Goal: Navigation & Orientation: Find specific page/section

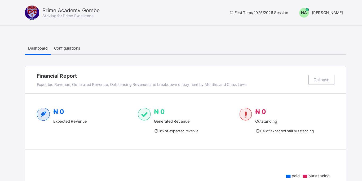
click at [83, 40] on span "Configurations" at bounding box center [83, 40] width 22 height 4
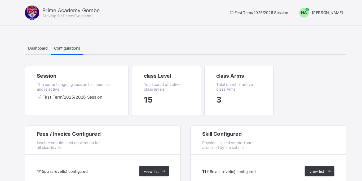
click at [299, 10] on span "[PERSON_NAME]" at bounding box center [299, 10] width 26 height 4
click at [211, 38] on div "Dashboard Configurations" at bounding box center [181, 39] width 267 height 11
click at [59, 40] on span "Dashboard" at bounding box center [58, 40] width 16 height 4
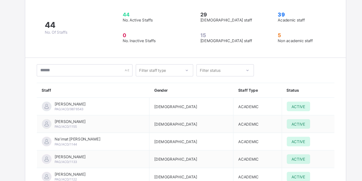
scroll to position [777, 0]
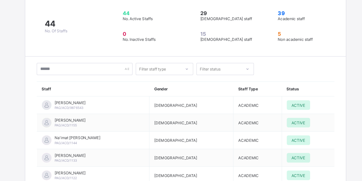
click at [182, 85] on icon at bounding box center [182, 87] width 3 height 5
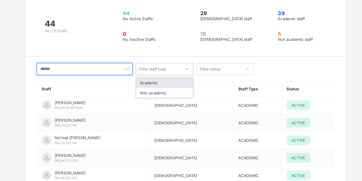
click at [123, 83] on input "text" at bounding box center [98, 88] width 80 height 10
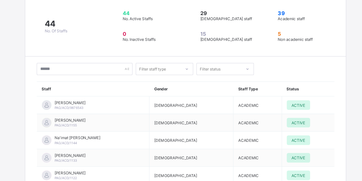
click at [233, 85] on icon at bounding box center [232, 87] width 3 height 5
click at [272, 83] on div "Filter staff type option Active focused, 1 of 2. 2 results available. Use Up an…" at bounding box center [181, 88] width 247 height 10
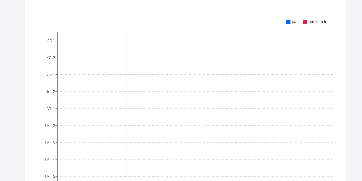
scroll to position [0, 0]
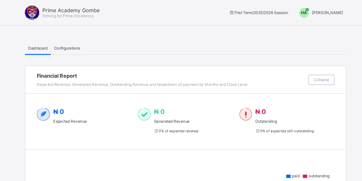
click at [82, 42] on div "Configurations" at bounding box center [82, 39] width 27 height 11
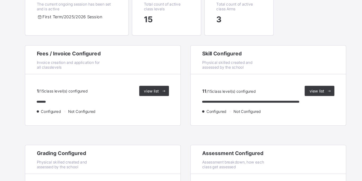
scroll to position [43, 0]
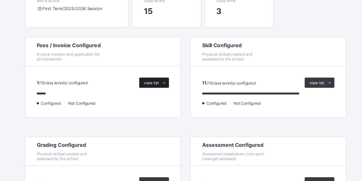
click at [163, 100] on icon at bounding box center [163, 99] width 4 height 3
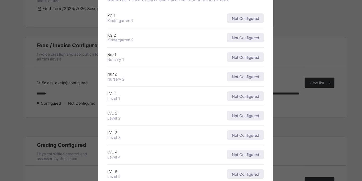
click at [62, 131] on div "× Fees Configuration Status Below are the list of class levels and their config…" at bounding box center [181, 90] width 362 height 181
click at [278, 46] on div "× Fees Configuration Status Below are the list of class levels and their config…" at bounding box center [181, 90] width 362 height 181
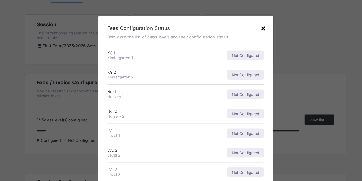
click at [244, 22] on div "×" at bounding box center [245, 23] width 5 height 9
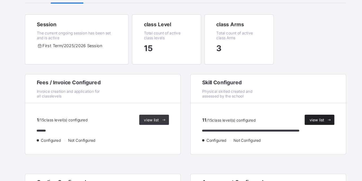
click at [294, 99] on span "view list" at bounding box center [290, 100] width 12 height 4
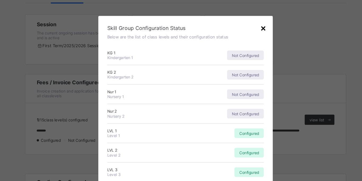
click at [244, 21] on div "×" at bounding box center [245, 23] width 5 height 9
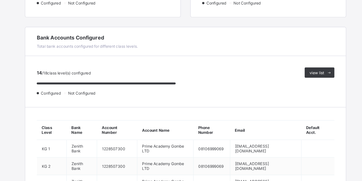
scroll to position [209, 0]
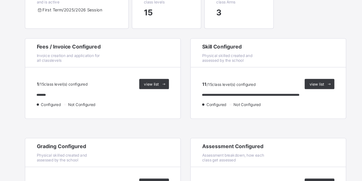
scroll to position [0, 0]
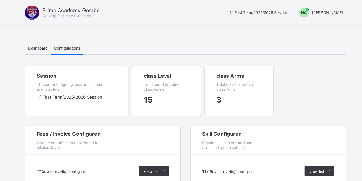
click at [301, 9] on span "[PERSON_NAME]" at bounding box center [299, 10] width 26 height 4
click at [232, 41] on div "Dashboard Configurations" at bounding box center [181, 39] width 267 height 11
click at [265, 73] on div "Session The current ongoing session has been set and is active First Term / 202…" at bounding box center [181, 80] width 267 height 50
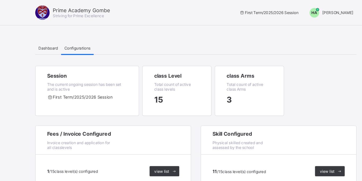
click at [174, 35] on div "Dashboard Configurations" at bounding box center [181, 39] width 267 height 11
click at [58, 40] on span "Dashboard" at bounding box center [58, 40] width 16 height 4
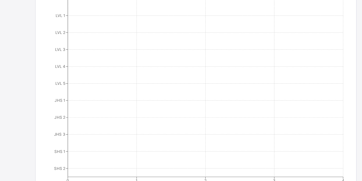
scroll to position [205, 0]
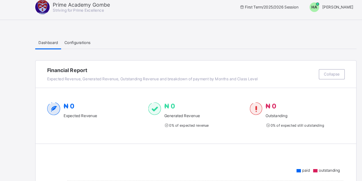
scroll to position [0, 0]
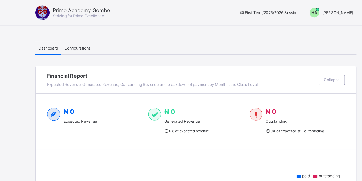
click at [55, 10] on div at bounding box center [54, 11] width 12 height 12
click at [301, 10] on span "[PERSON_NAME]" at bounding box center [299, 10] width 26 height 4
click at [300, 9] on span "[PERSON_NAME]" at bounding box center [299, 10] width 26 height 4
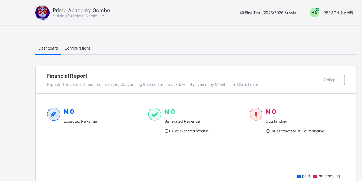
click at [300, 10] on span "[PERSON_NAME]" at bounding box center [299, 10] width 26 height 4
click at [155, 38] on div "Dashboard Configurations" at bounding box center [181, 39] width 267 height 11
click at [84, 40] on span "Configurations" at bounding box center [83, 40] width 22 height 4
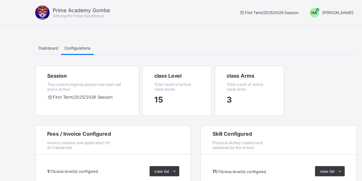
click at [300, 9] on span "[PERSON_NAME]" at bounding box center [299, 10] width 26 height 4
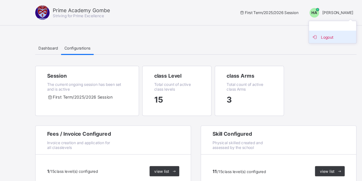
click at [290, 30] on span "Logout" at bounding box center [294, 31] width 35 height 6
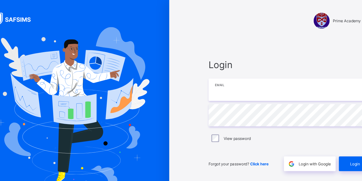
type input "**********"
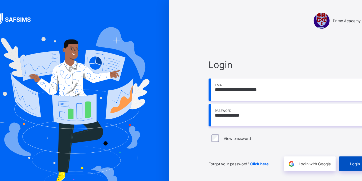
click at [312, 135] on span "Login" at bounding box center [313, 136] width 8 height 4
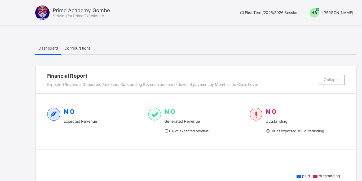
click at [296, 11] on span "[PERSON_NAME]" at bounding box center [299, 10] width 26 height 4
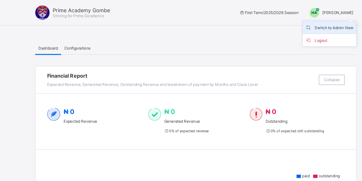
click at [292, 22] on span "Switch to Admin View" at bounding box center [292, 23] width 40 height 6
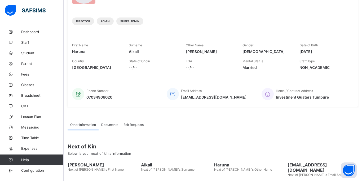
scroll to position [60, 0]
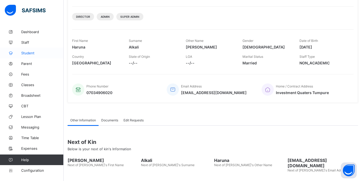
click at [30, 53] on span "Student" at bounding box center [42, 53] width 42 height 4
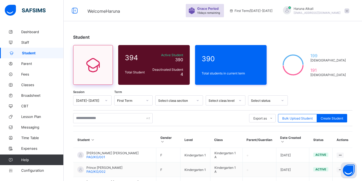
click at [94, 70] on icon at bounding box center [93, 64] width 22 height 19
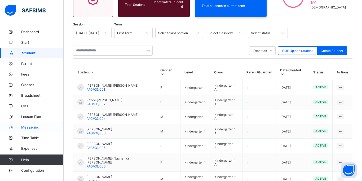
scroll to position [69, 0]
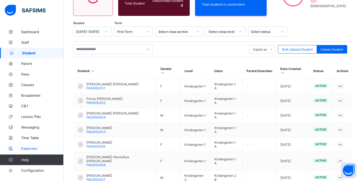
click at [29, 147] on span "Expenses" at bounding box center [42, 148] width 42 height 4
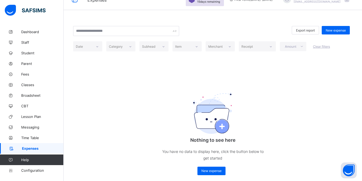
scroll to position [16, 0]
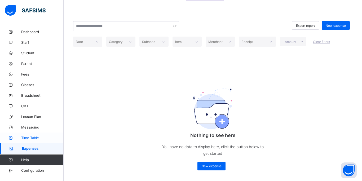
click at [33, 137] on span "Time Table" at bounding box center [42, 138] width 42 height 4
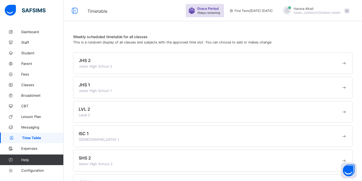
click at [344, 63] on span at bounding box center [344, 62] width 6 height 5
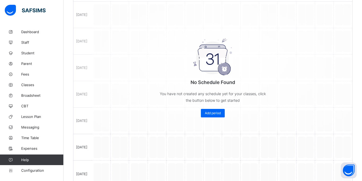
scroll to position [129, 0]
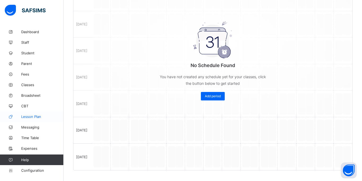
click at [29, 116] on span "Lesson Plan" at bounding box center [42, 117] width 42 height 4
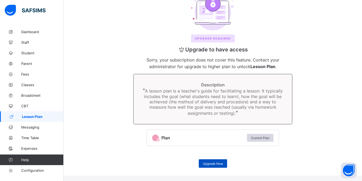
click at [218, 165] on span "Upgrade Now" at bounding box center [213, 164] width 20 height 4
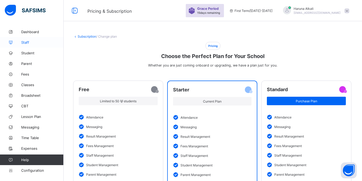
click at [29, 42] on span "Staff" at bounding box center [42, 42] width 42 height 4
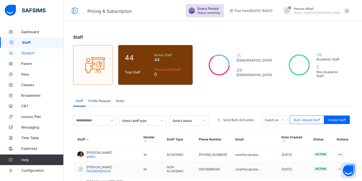
click at [27, 53] on span "Student" at bounding box center [42, 53] width 42 height 4
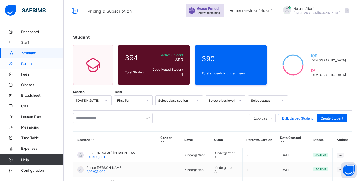
click at [26, 64] on span "Parent" at bounding box center [42, 64] width 42 height 4
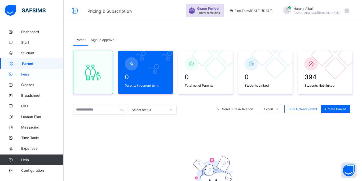
click at [29, 73] on span "Fees" at bounding box center [42, 74] width 42 height 4
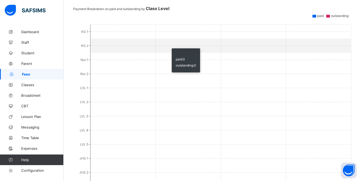
scroll to position [143, 0]
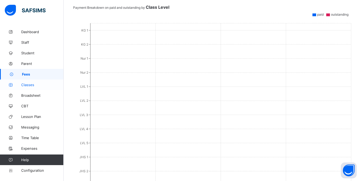
click at [29, 85] on span "Classes" at bounding box center [42, 85] width 42 height 4
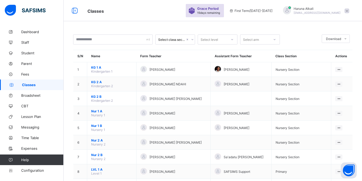
click at [191, 40] on icon at bounding box center [192, 39] width 3 height 5
click at [224, 40] on div "Select level" at bounding box center [212, 39] width 29 height 7
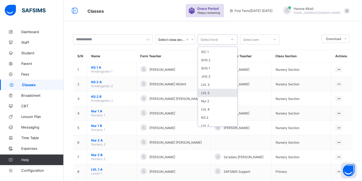
scroll to position [44, 0]
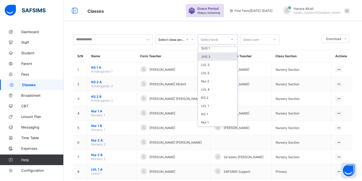
click at [269, 40] on div "Select arm" at bounding box center [255, 39] width 29 height 7
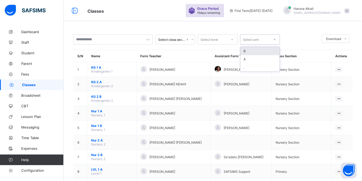
click at [297, 41] on div at bounding box center [301, 39] width 37 height 10
click at [34, 98] on link "Broadsheet" at bounding box center [32, 95] width 64 height 11
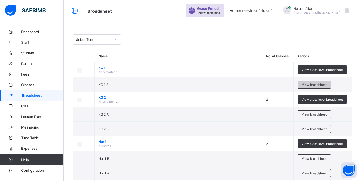
click at [312, 84] on span "View broadsheet" at bounding box center [314, 85] width 25 height 4
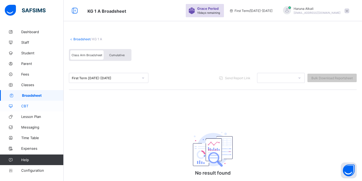
click at [24, 106] on span "CBT" at bounding box center [42, 106] width 42 height 4
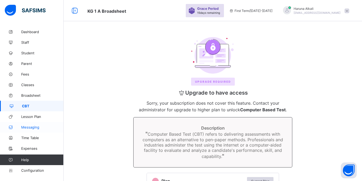
click at [33, 128] on span "Messaging" at bounding box center [42, 127] width 42 height 4
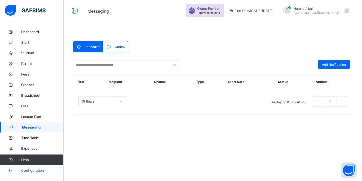
click at [35, 171] on span "Configuration" at bounding box center [42, 170] width 42 height 4
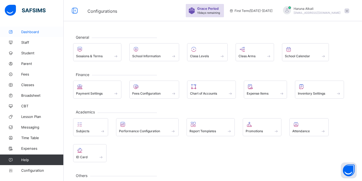
click at [33, 30] on span "Dashboard" at bounding box center [42, 32] width 42 height 4
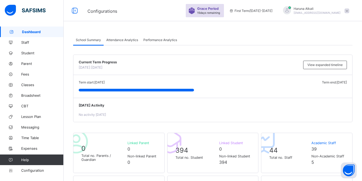
click at [126, 39] on span "Attendance Analytics" at bounding box center [122, 40] width 32 height 4
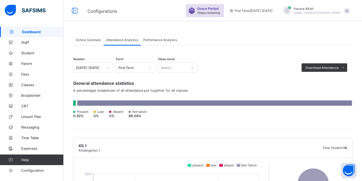
click at [322, 13] on span "[EMAIL_ADDRESS][DOMAIN_NAME]" at bounding box center [317, 12] width 47 height 3
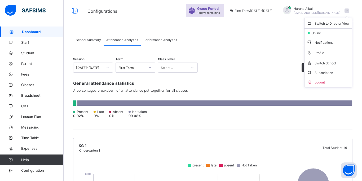
click at [276, 59] on div "Session [DATE]-[DATE] Term First Term Class Level Select... Download Attendance…" at bounding box center [213, 64] width 280 height 15
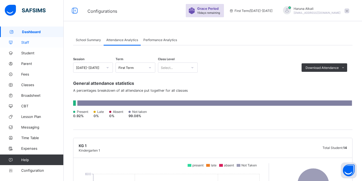
click at [38, 43] on span "Staff" at bounding box center [42, 42] width 42 height 4
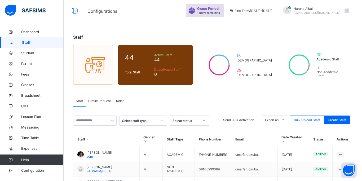
click at [228, 99] on div "Staff Profile Request Roles" at bounding box center [213, 100] width 280 height 11
